Goal: Task Accomplishment & Management: Use online tool/utility

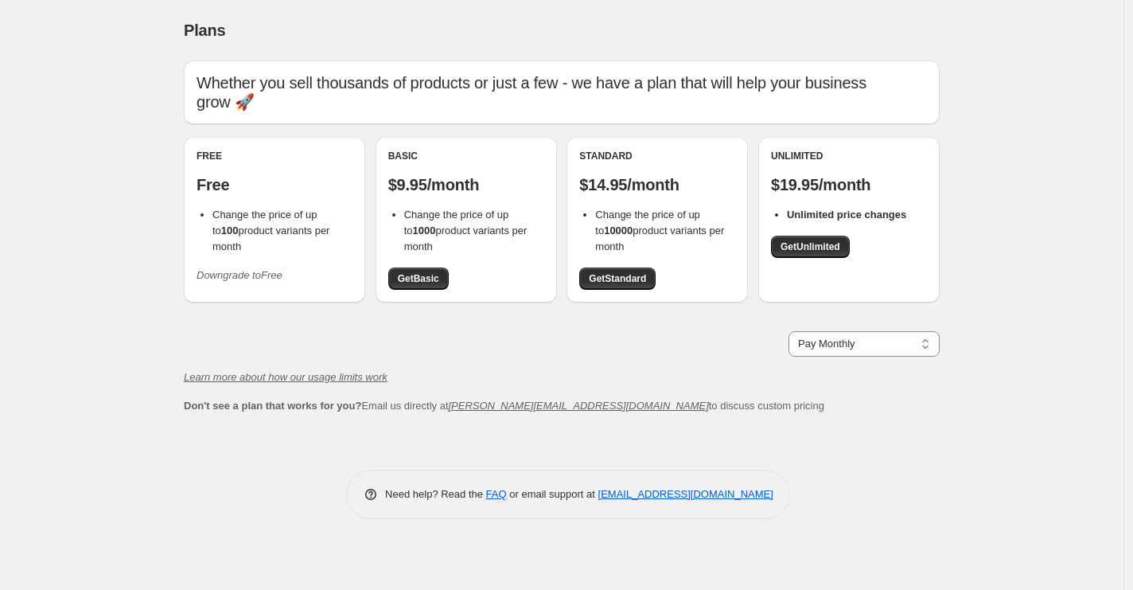
click at [248, 276] on div "Free Free Change the price of up to 100 product variants per month Downgrade to…" at bounding box center [274, 219] width 181 height 165
click at [262, 269] on icon "Downgrade to Free" at bounding box center [240, 275] width 86 height 12
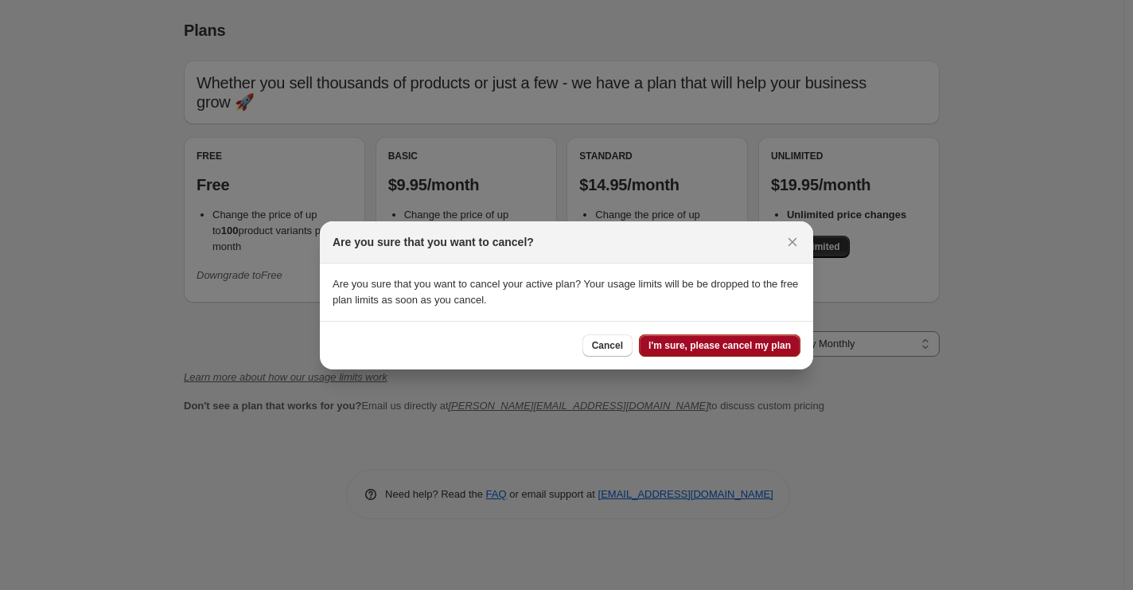
click at [676, 343] on span "I'm sure, please cancel my plan" at bounding box center [719, 345] width 142 height 13
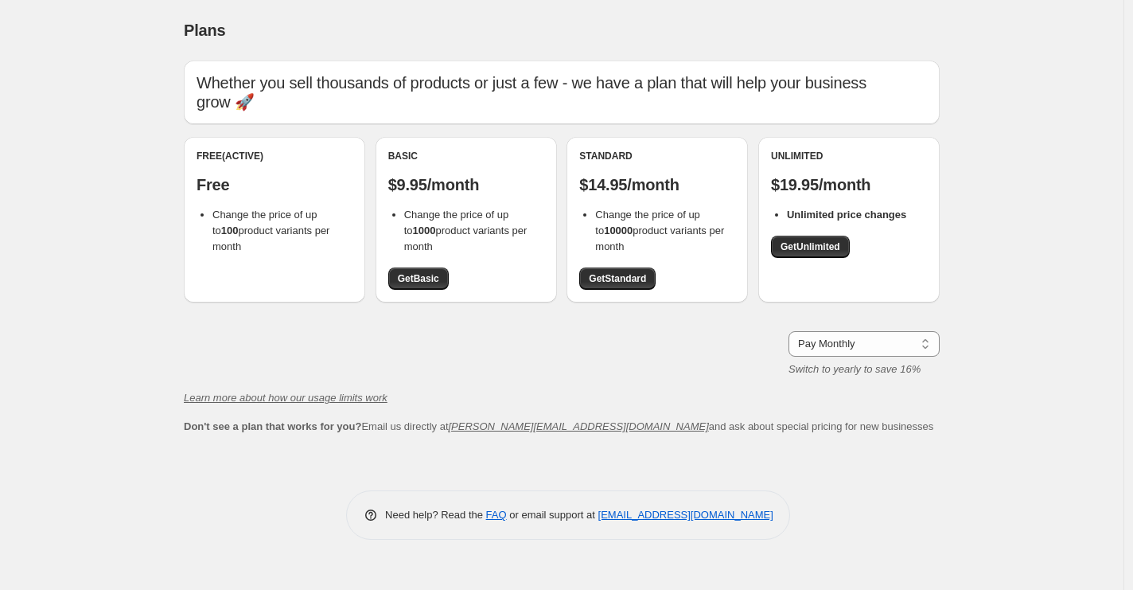
click at [768, 82] on p "Whether you sell thousands of products or just a few - we have a plan that will…" at bounding box center [562, 92] width 730 height 38
click at [225, 220] on li "Change the price of up to 100 product variants per month" at bounding box center [282, 231] width 140 height 48
click at [232, 150] on div "Free (Active)" at bounding box center [275, 156] width 156 height 13
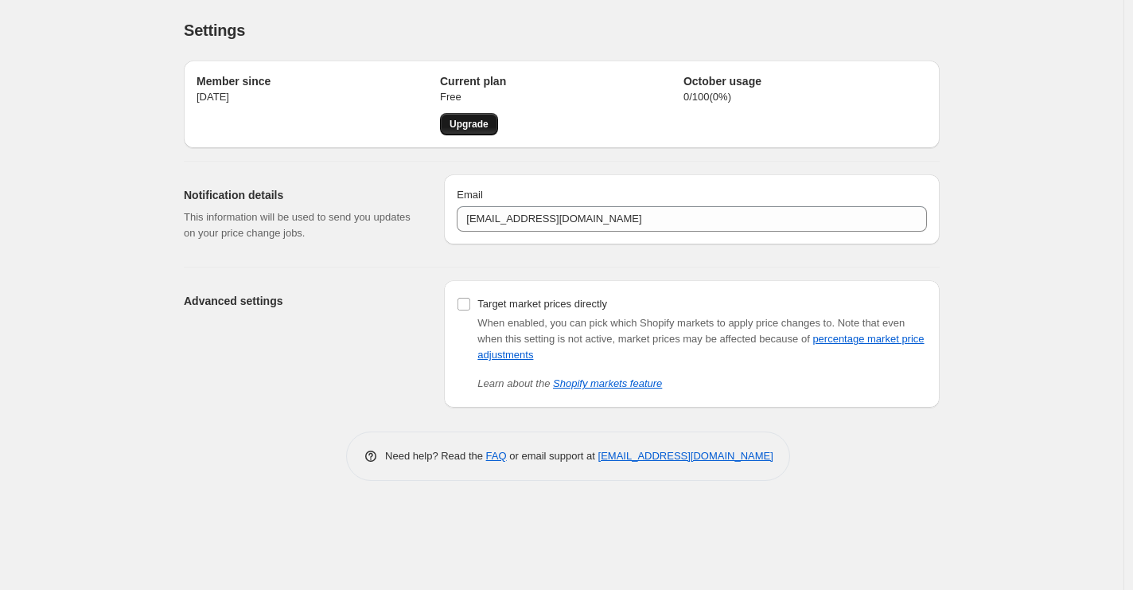
click at [452, 118] on span "Upgrade" at bounding box center [469, 124] width 39 height 13
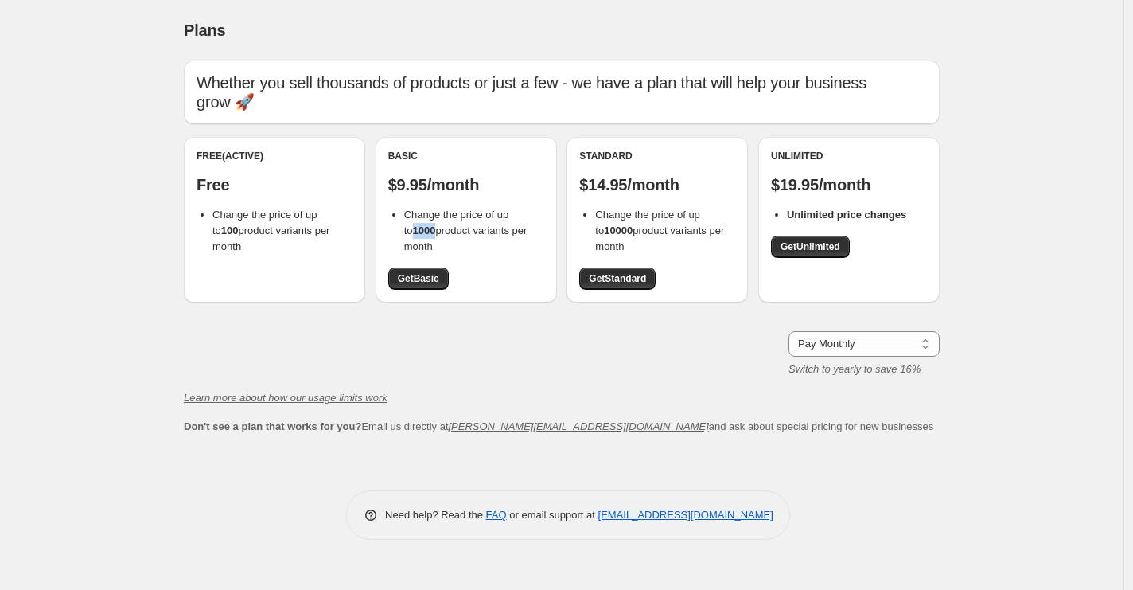
drag, startPoint x: 403, startPoint y: 212, endPoint x: 430, endPoint y: 212, distance: 26.3
click at [430, 212] on span "Change the price of up to 1000 product variants per month" at bounding box center [465, 230] width 123 height 44
click at [430, 272] on span "Get Basic" at bounding box center [418, 278] width 41 height 13
click at [262, 249] on div "Free (Active) Free Change the price of up to 100 product variants per month" at bounding box center [274, 219] width 181 height 165
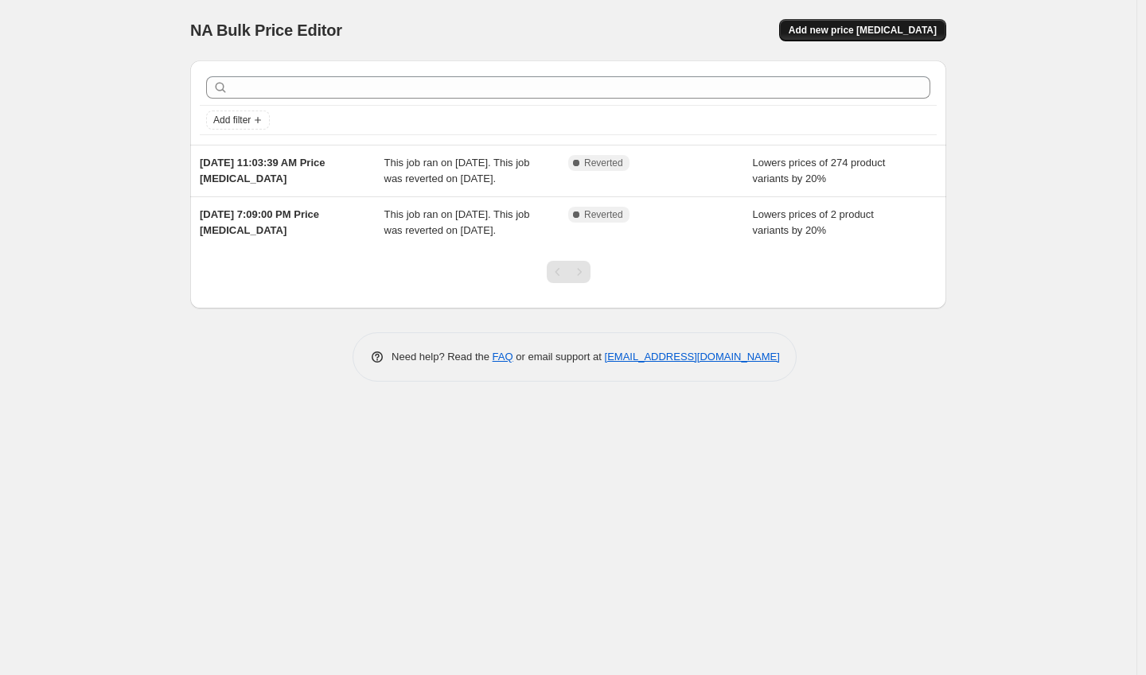
click at [879, 36] on span "Add new price [MEDICAL_DATA]" at bounding box center [862, 30] width 148 height 13
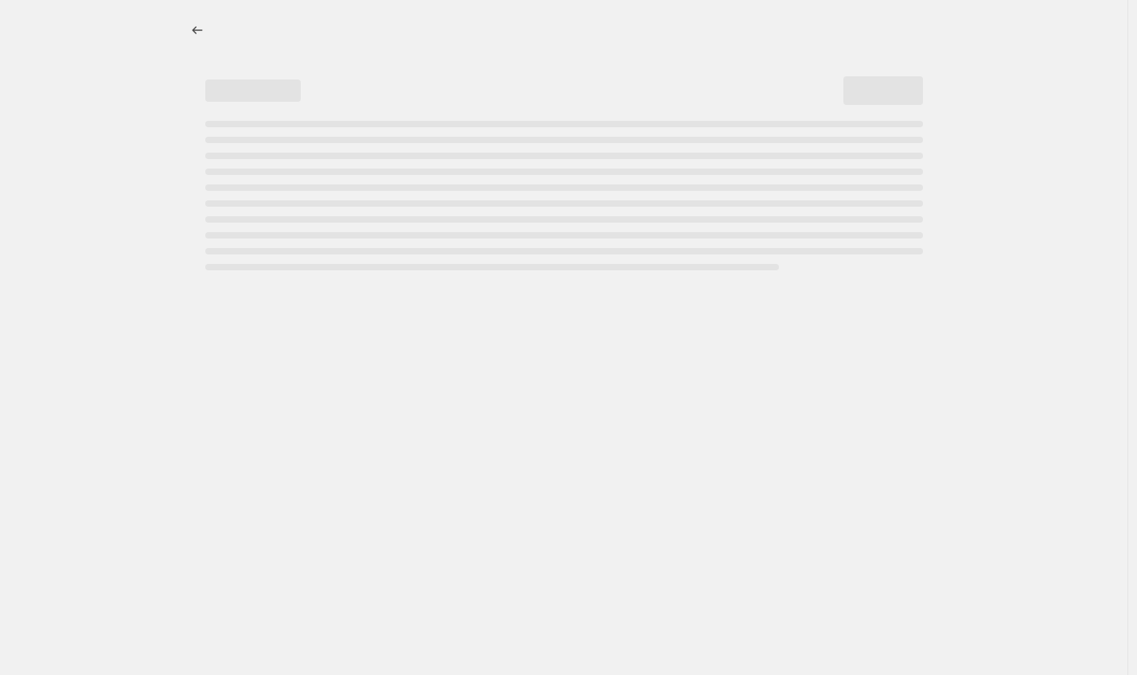
select select "percentage"
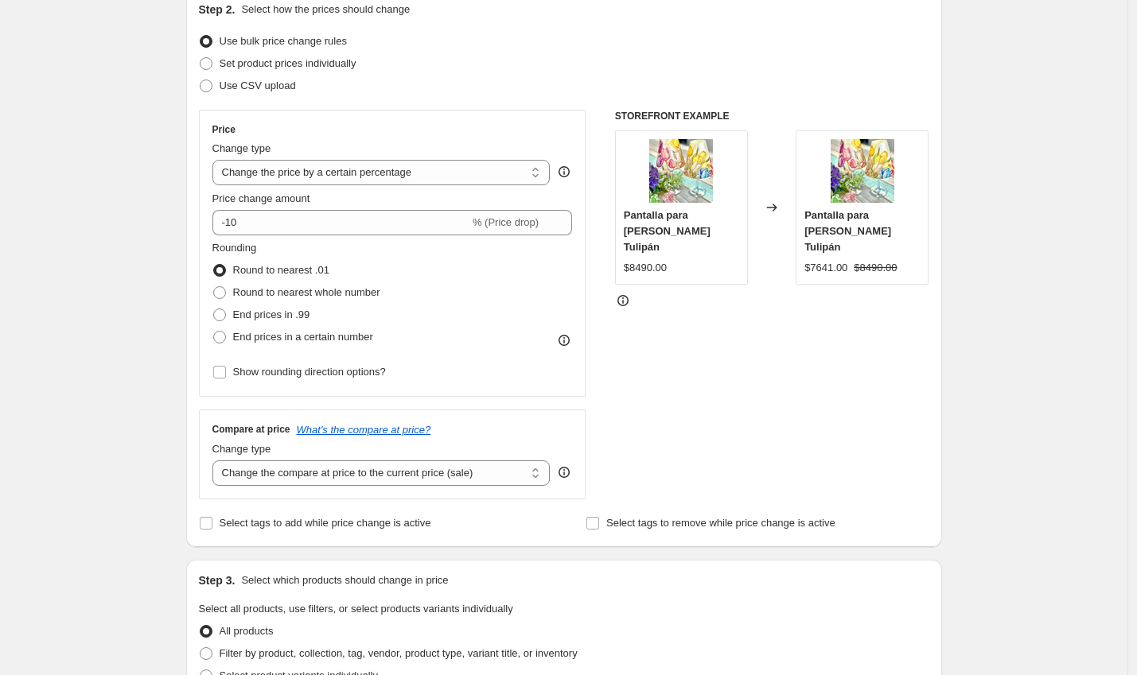
scroll to position [186, 0]
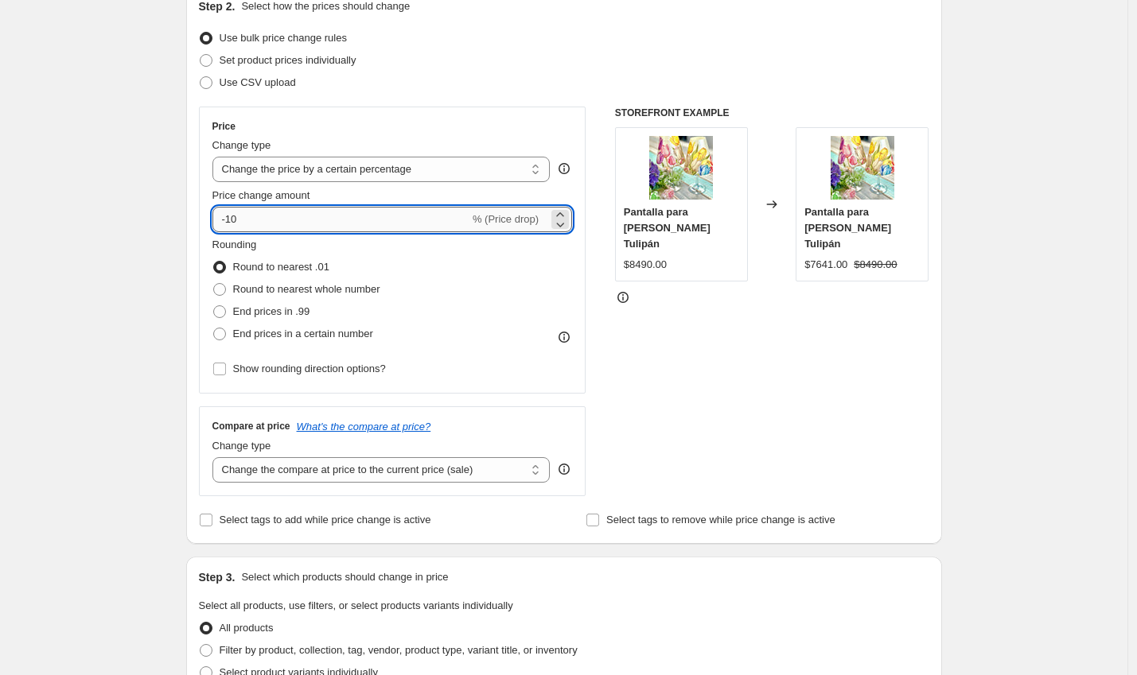
click at [236, 221] on input "-10" at bounding box center [340, 219] width 257 height 25
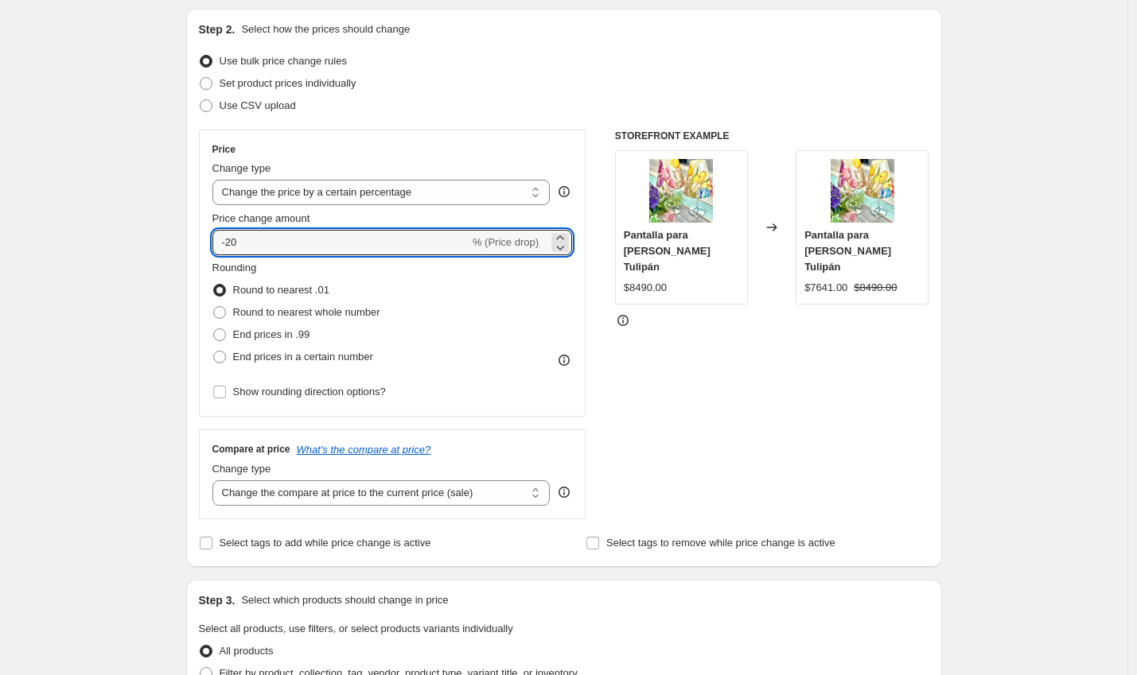
scroll to position [146, 0]
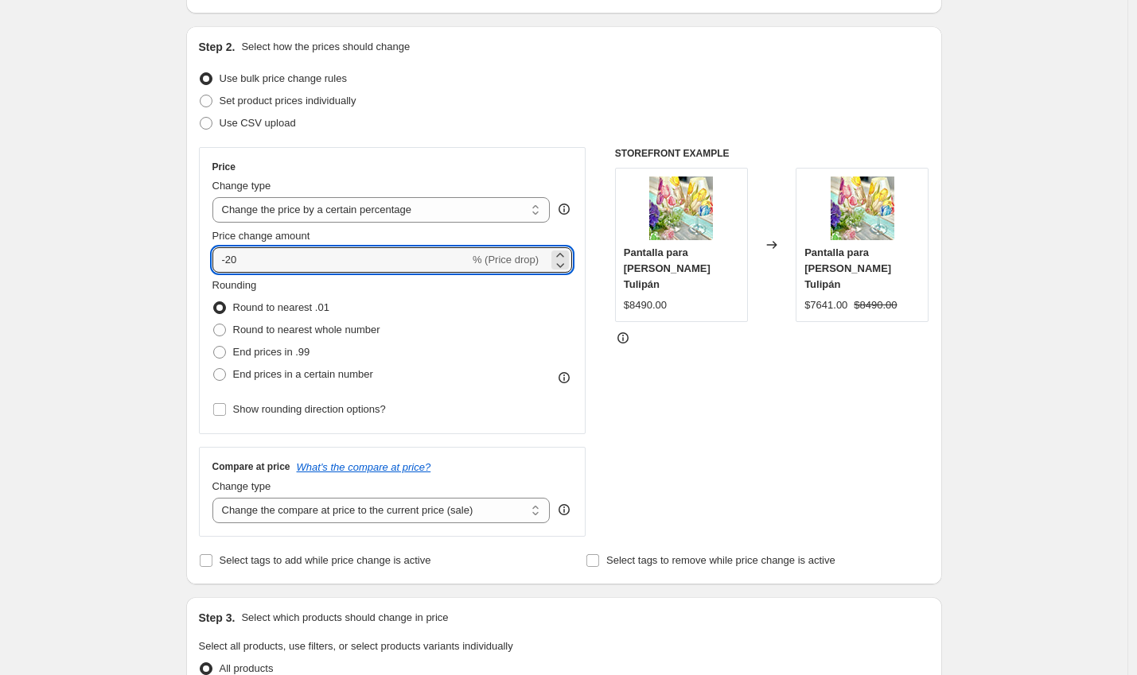
type input "-20"
click at [353, 165] on div "Price" at bounding box center [392, 167] width 360 height 13
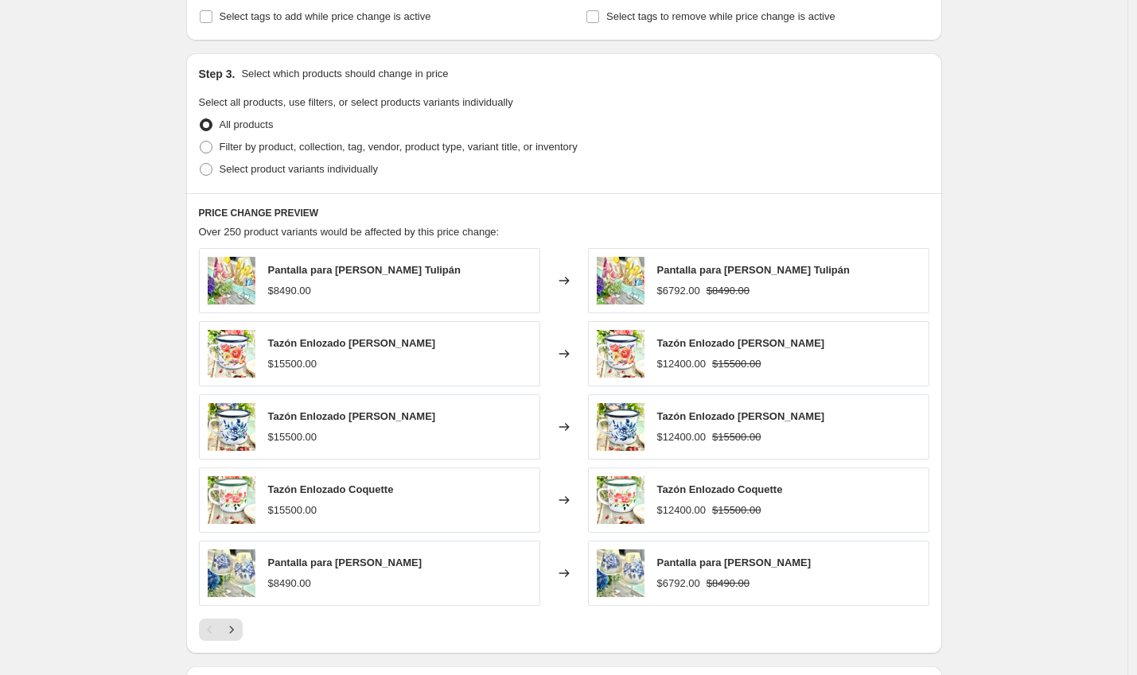
scroll to position [915, 0]
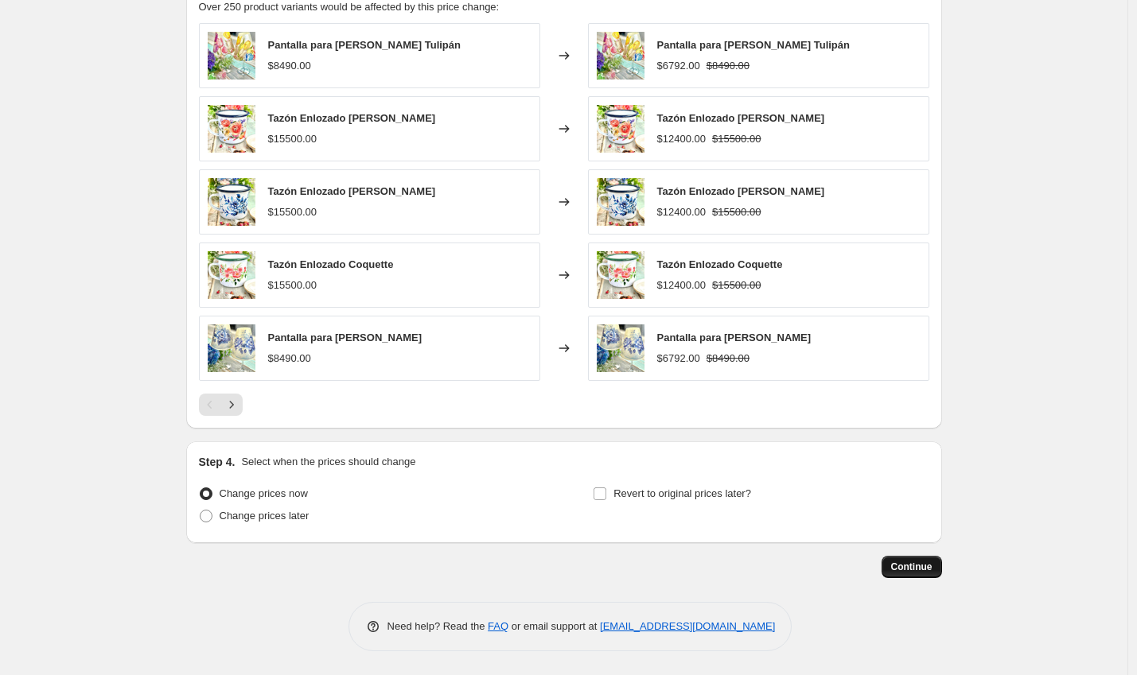
click at [906, 570] on span "Continue" at bounding box center [911, 567] width 41 height 13
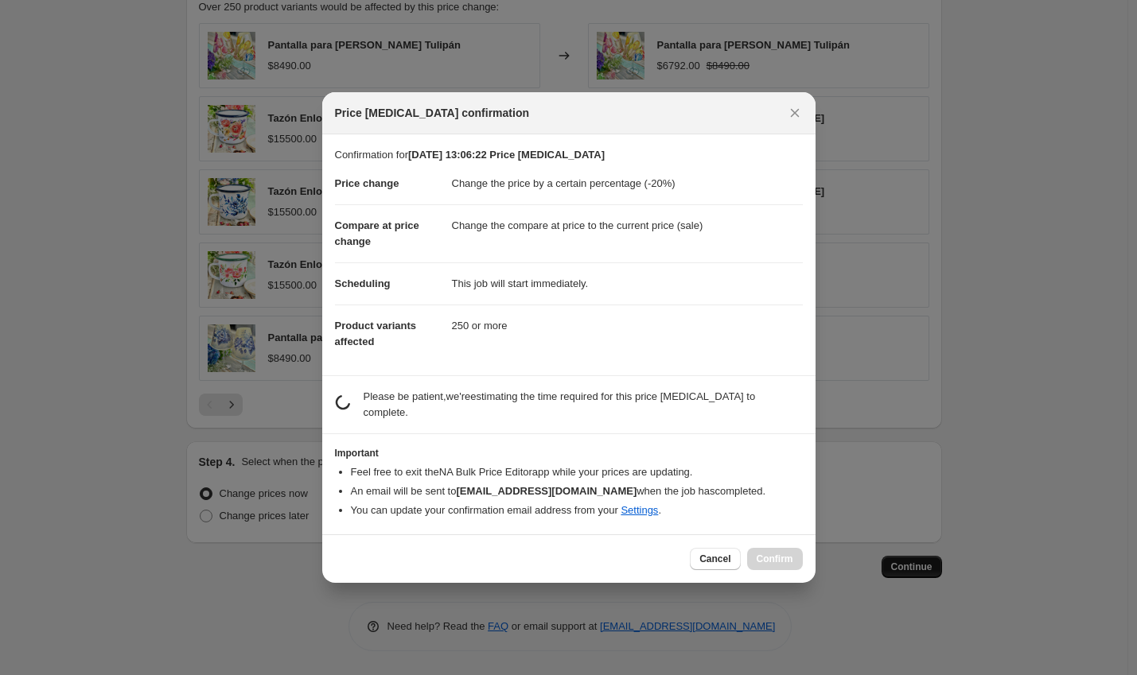
scroll to position [0, 0]
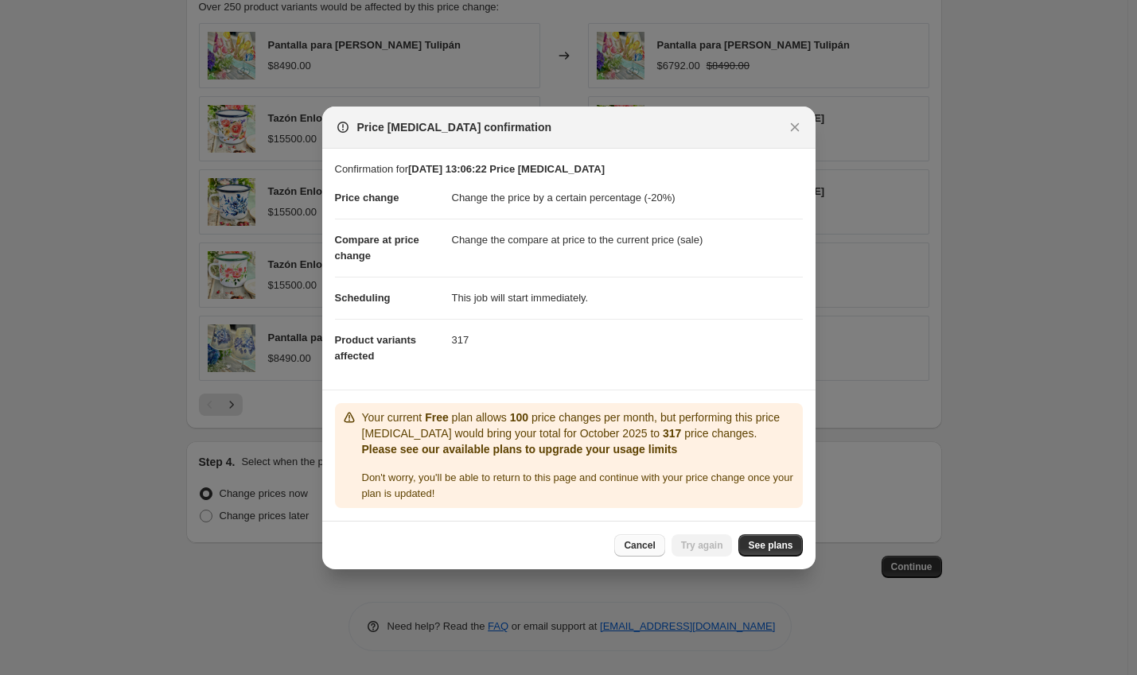
click at [656, 545] on button "Cancel" at bounding box center [639, 546] width 50 height 22
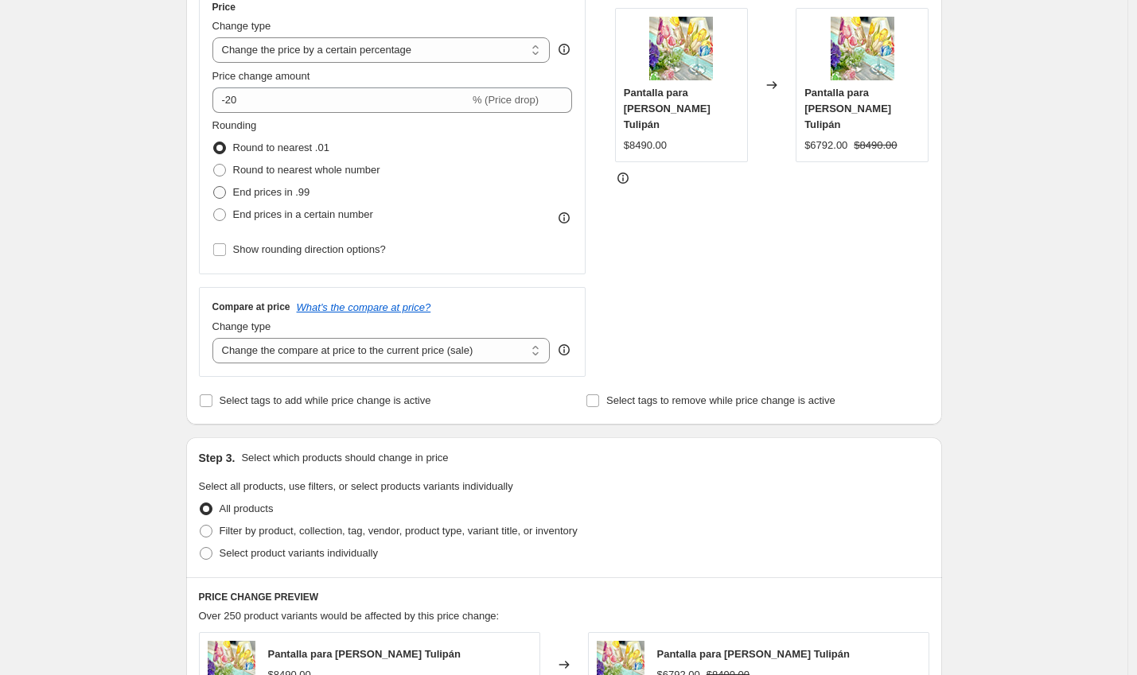
scroll to position [291, 0]
